Goal: Information Seeking & Learning: Learn about a topic

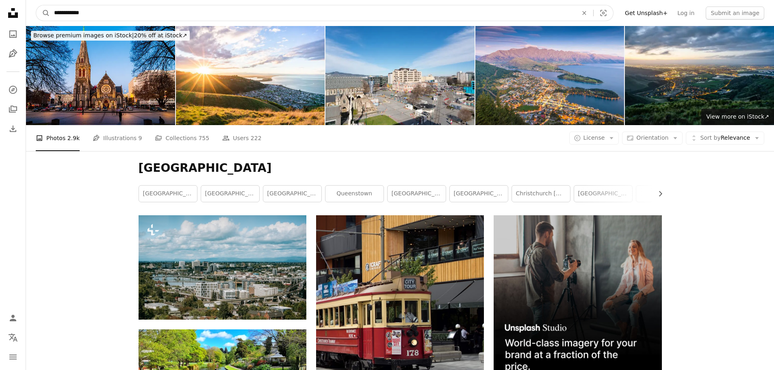
click at [179, 10] on input "**********" at bounding box center [313, 12] width 526 height 15
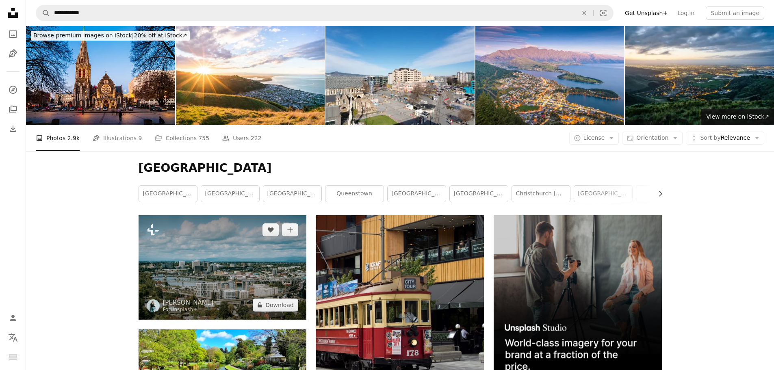
click at [218, 280] on img at bounding box center [223, 267] width 168 height 104
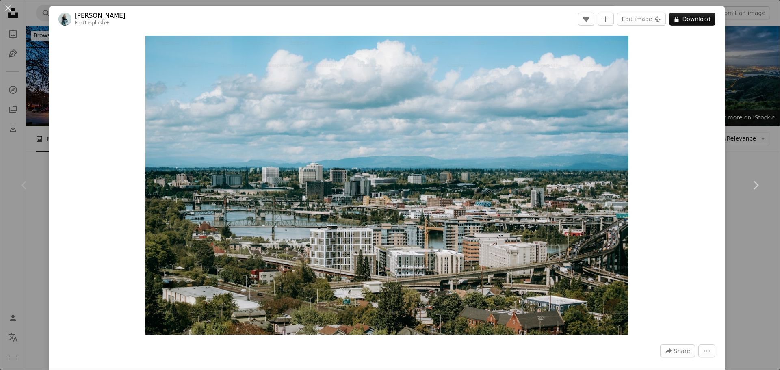
click at [761, 97] on div "An X shape Chevron left Chevron right [PERSON_NAME] For Unsplash+ A heart A plu…" at bounding box center [390, 185] width 780 height 370
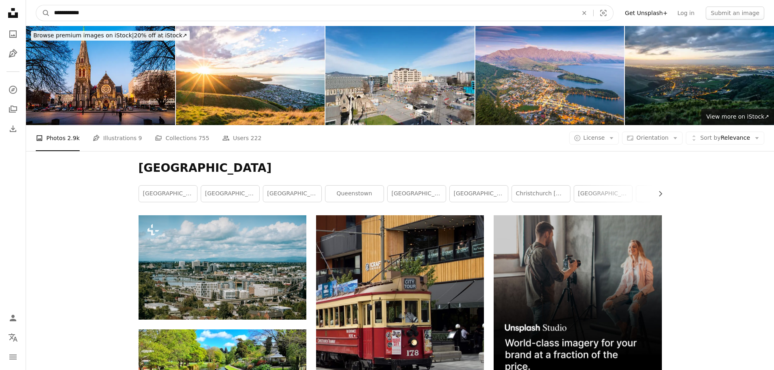
click at [196, 14] on input "**********" at bounding box center [313, 12] width 526 height 15
type input "**********"
click button "A magnifying glass" at bounding box center [43, 12] width 14 height 15
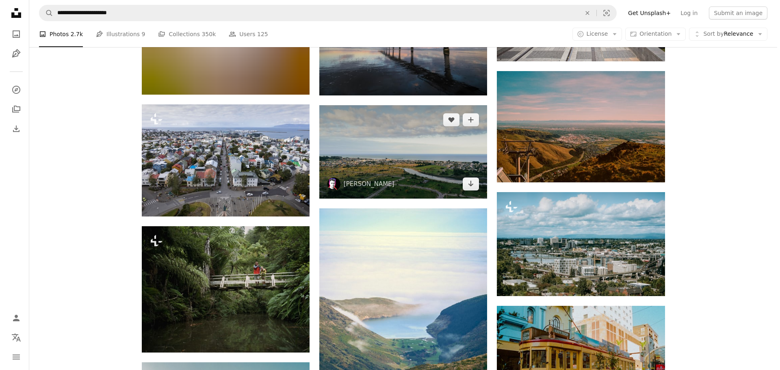
scroll to position [447, 0]
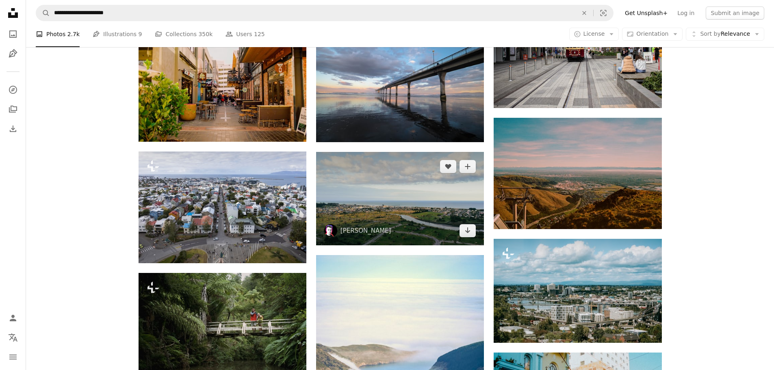
click at [383, 187] on img at bounding box center [400, 199] width 168 height 94
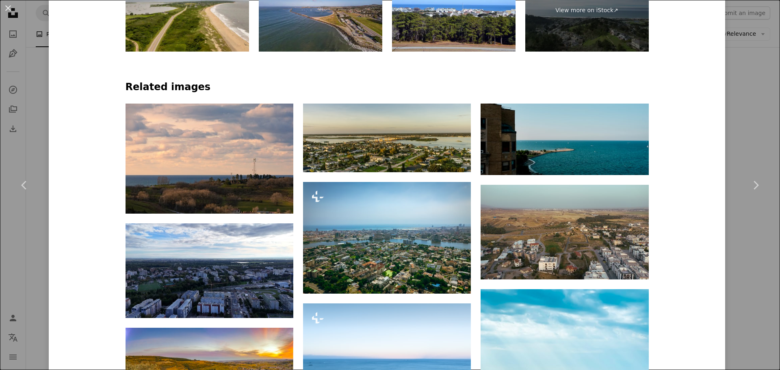
scroll to position [528, 0]
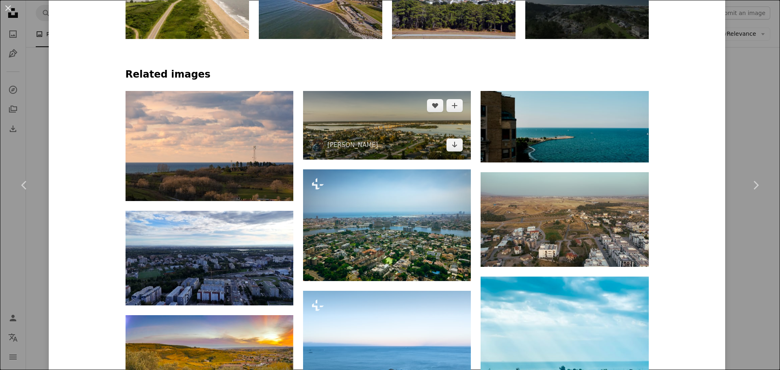
click at [396, 143] on img at bounding box center [387, 125] width 168 height 69
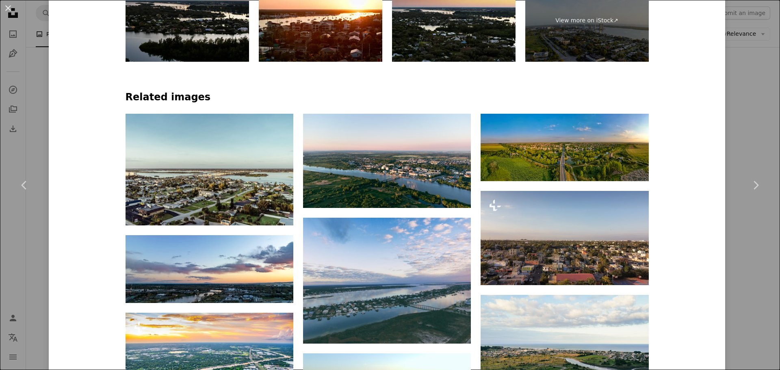
scroll to position [528, 0]
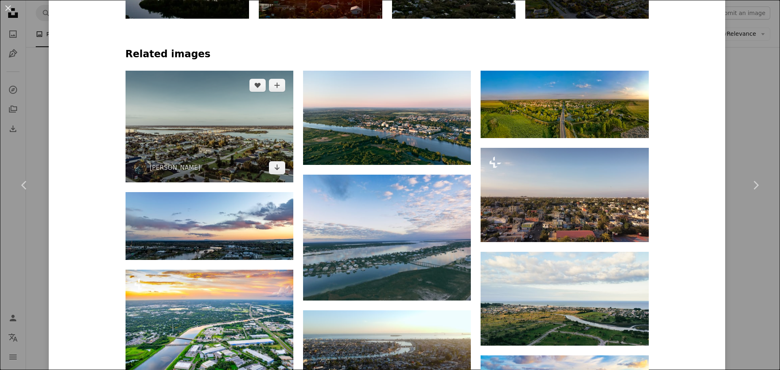
click at [160, 129] on img at bounding box center [210, 127] width 168 height 112
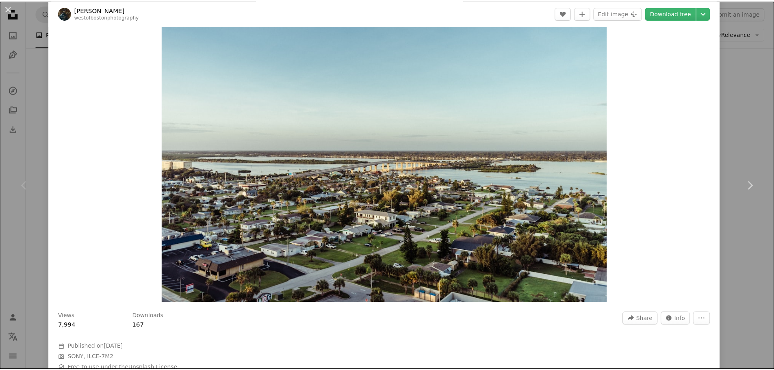
scroll to position [81, 0]
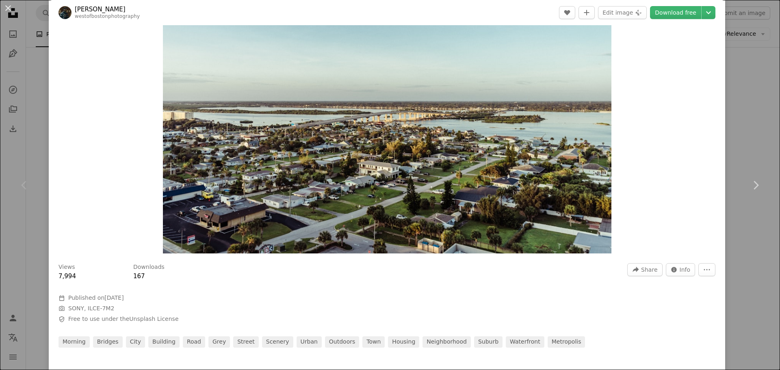
click at [15, 149] on div "Chevron left" at bounding box center [24, 185] width 49 height 78
click at [26, 145] on div "An X shape Chevron left Chevron right [PERSON_NAME] westofbostonphotography A h…" at bounding box center [390, 185] width 780 height 370
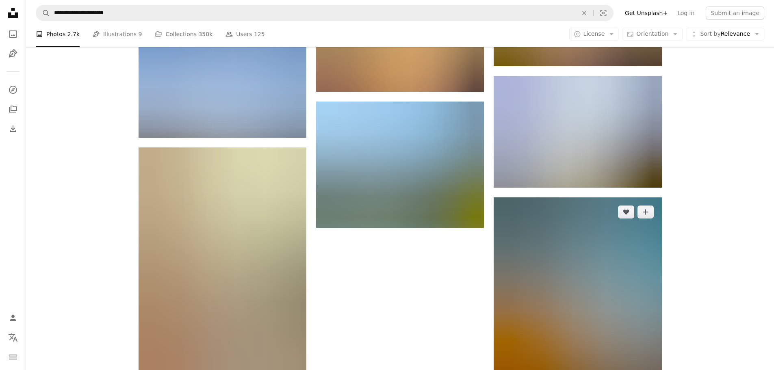
scroll to position [1016, 0]
